Goal: Find specific page/section

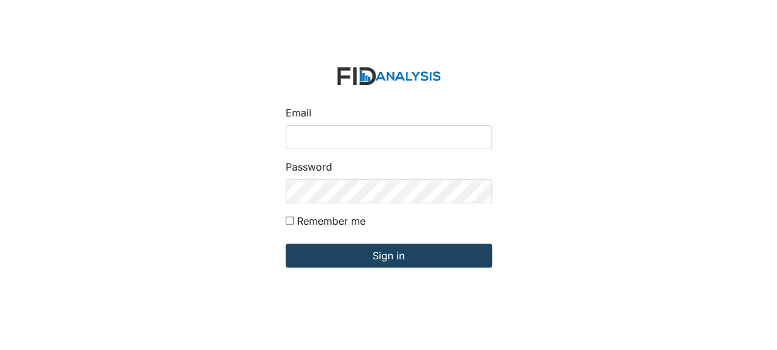
type input "[EMAIL_ADDRESS][DOMAIN_NAME]"
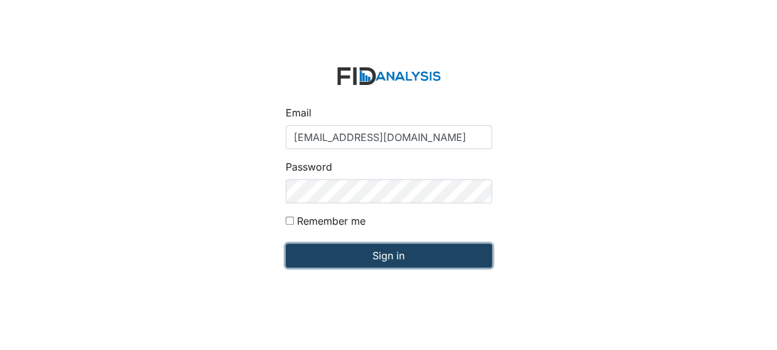
click at [304, 247] on input "Sign in" at bounding box center [389, 255] width 206 height 24
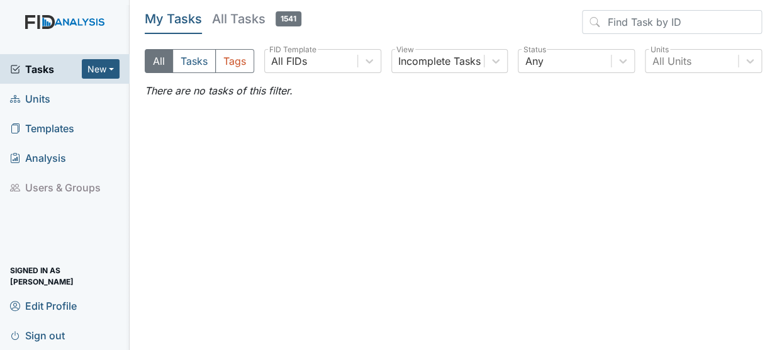
click at [45, 97] on span "Units" at bounding box center [30, 98] width 40 height 19
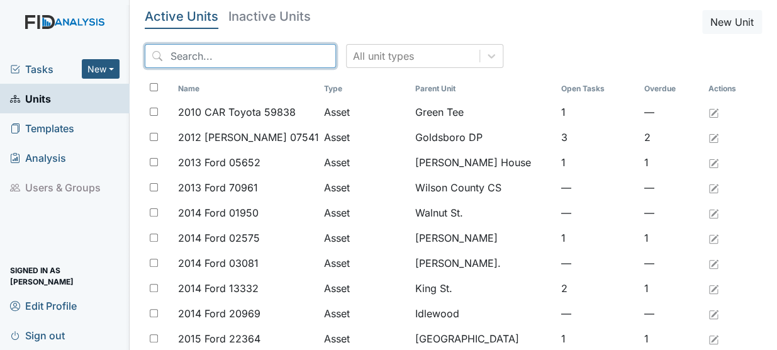
click at [182, 53] on input "search" at bounding box center [240, 56] width 191 height 24
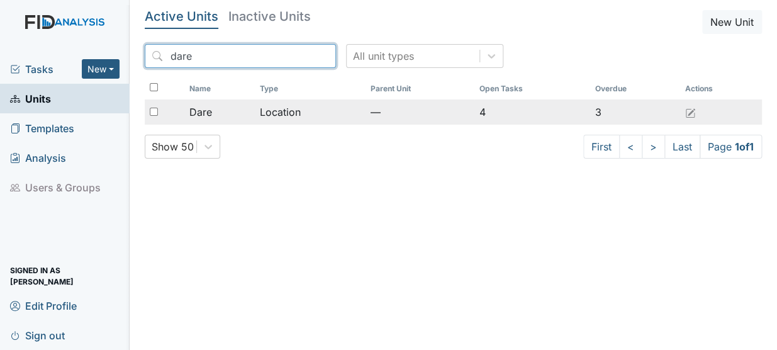
type input "dare"
click at [264, 108] on td "Location" at bounding box center [310, 111] width 110 height 25
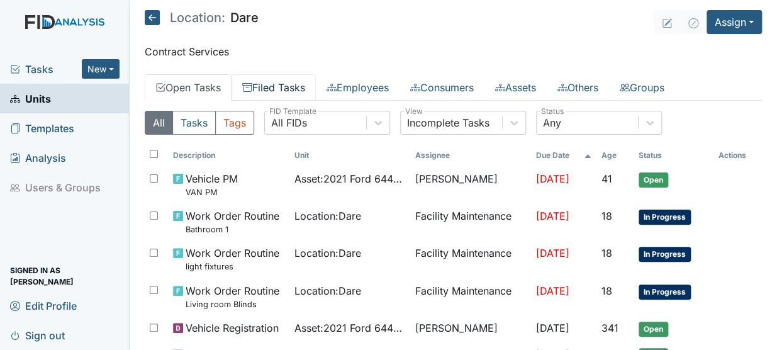
click at [296, 86] on link "Filed Tasks" at bounding box center [273, 87] width 84 height 26
